Goal: Use online tool/utility: Use online tool/utility

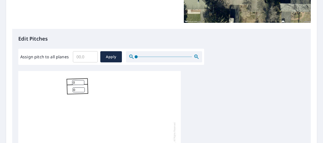
scroll to position [127, 0]
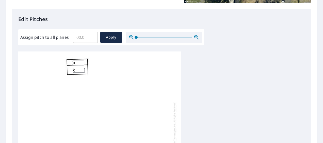
click at [79, 36] on input "Assign pitch to all planes" at bounding box center [85, 37] width 25 height 14
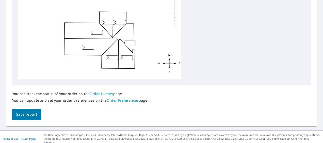
scroll to position [162, 0]
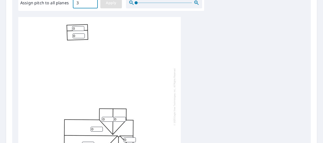
type input "3"
click at [109, 7] on button "Apply" at bounding box center [111, 2] width 22 height 11
type input "3"
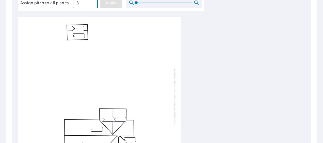
type input "3"
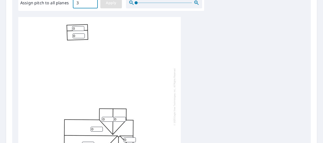
type input "3"
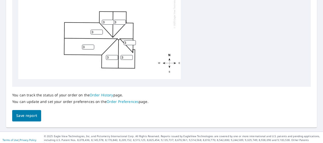
scroll to position [259, 0]
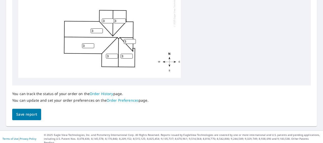
click at [33, 118] on button "Save report" at bounding box center [26, 114] width 29 height 11
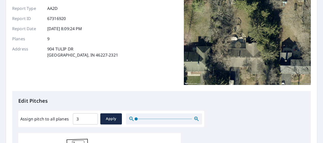
scroll to position [0, 0]
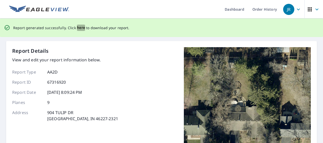
click at [79, 27] on span "here" at bounding box center [81, 28] width 8 height 6
